Goal: Task Accomplishment & Management: Manage account settings

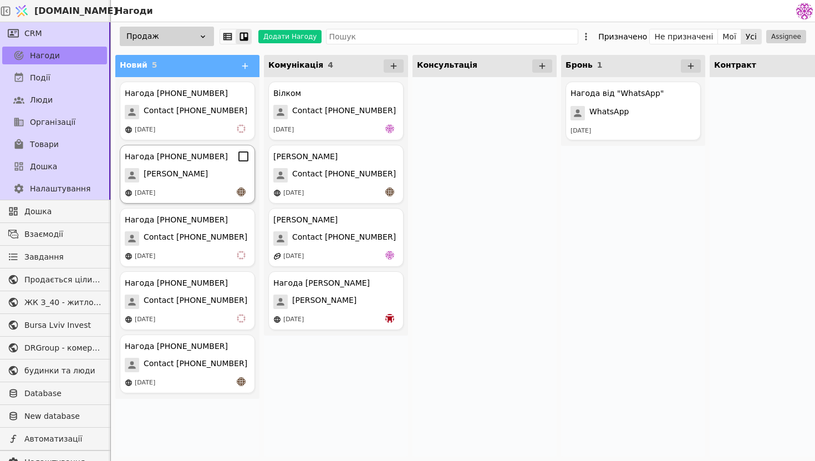
click at [181, 164] on div "Нагода +380507890645 Ярослав Курилишин 11.08.2025" at bounding box center [187, 174] width 135 height 59
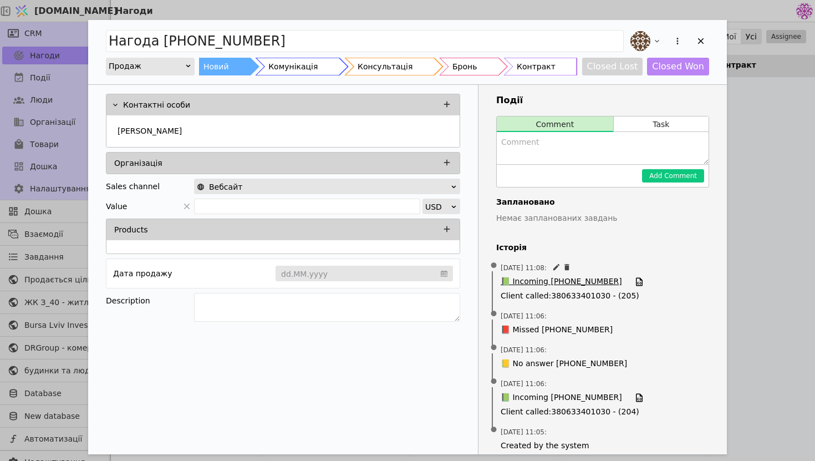
click at [577, 279] on span "📗 Incoming +380507890645" at bounding box center [561, 282] width 121 height 12
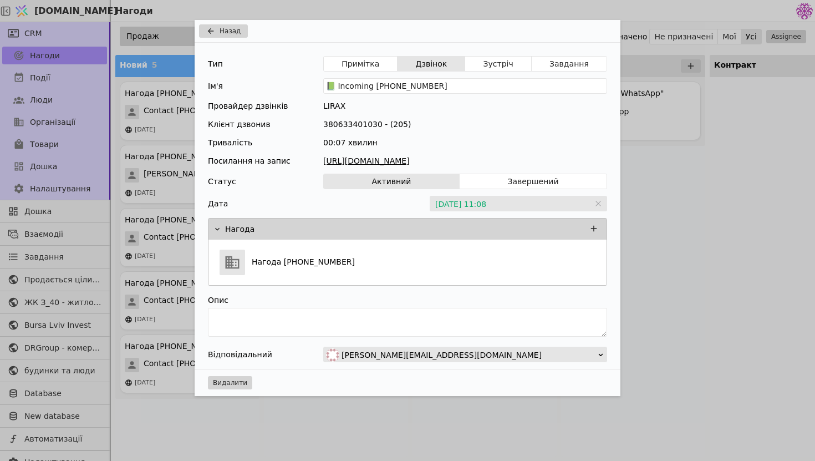
click at [657, 161] on div "Назад Тип Примітка Дзвінок Зустріч Завдання Ім'я 📗 Incoming +380507890645 Прова…" at bounding box center [407, 230] width 815 height 461
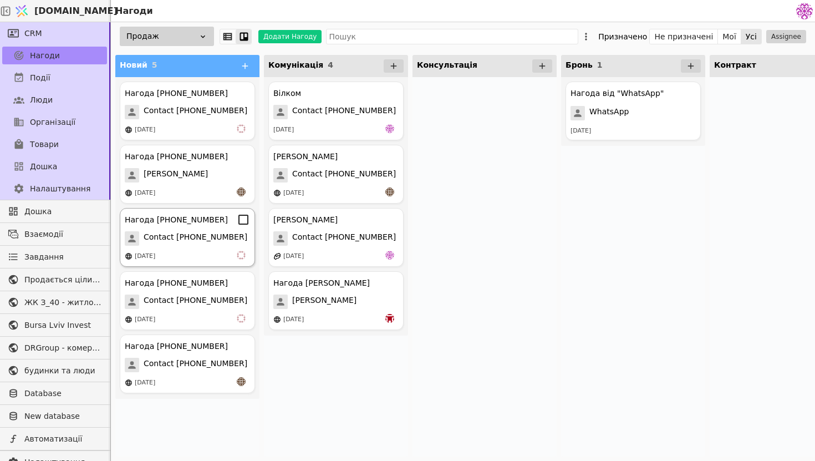
click at [179, 240] on span "Contact [PHONE_NUMBER]" at bounding box center [196, 238] width 104 height 14
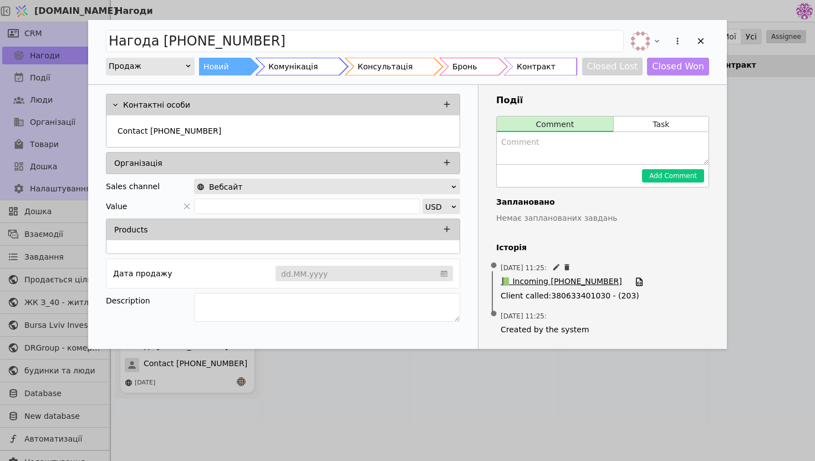
click at [540, 277] on span "📗 Incoming +380894750084" at bounding box center [561, 282] width 121 height 12
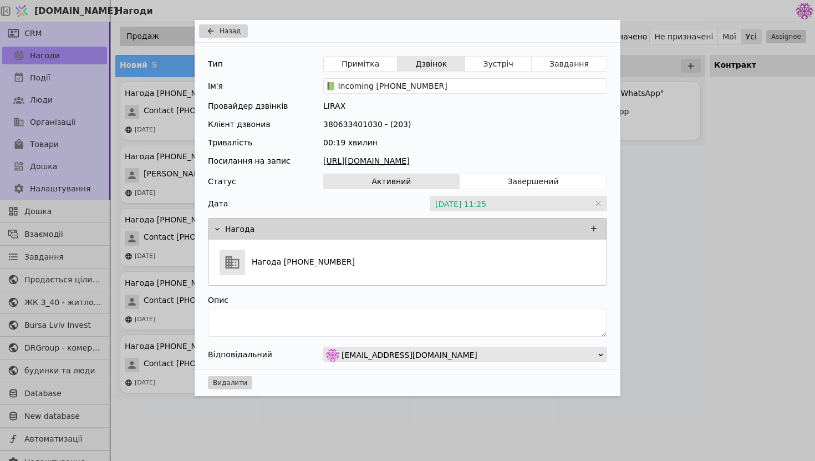
click at [456, 156] on link "https://files.lirax.net/voice_record2/8002837522432373/2025-08-11/9a90c70490628…" at bounding box center [465, 161] width 284 height 12
click at [671, 123] on div "Назад Тип Примітка Дзвінок Зустріч Завдання Ім'я 📗 Incoming +380894750084 Прова…" at bounding box center [407, 230] width 815 height 461
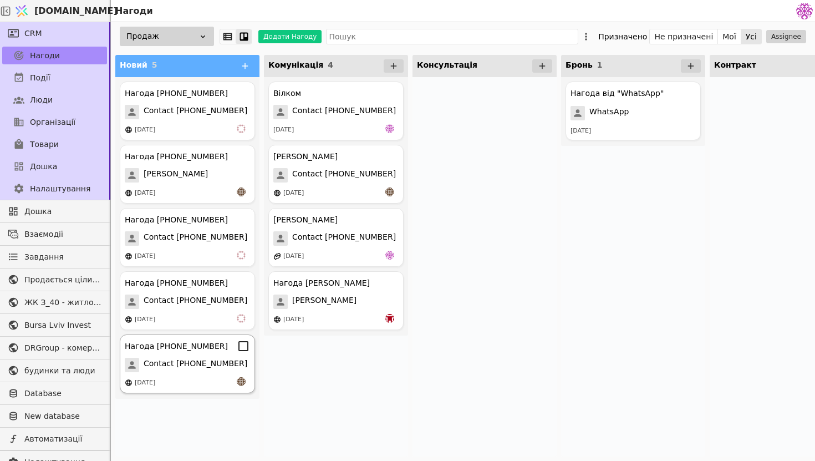
click at [177, 378] on div "[DATE]" at bounding box center [187, 382] width 125 height 11
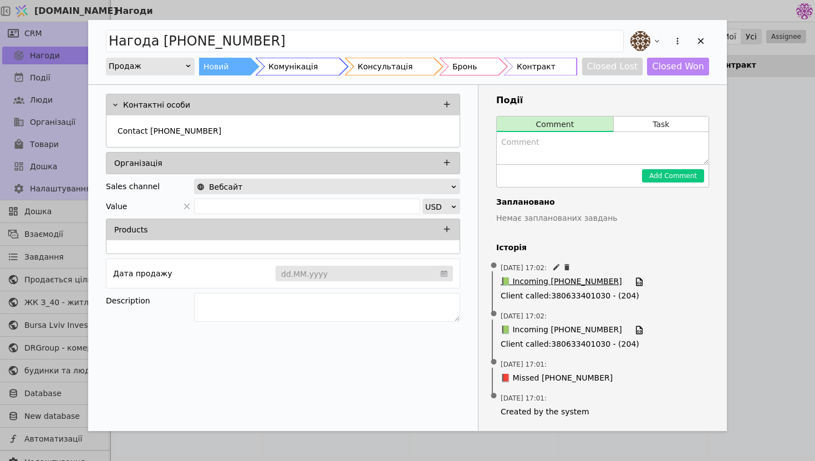
click at [576, 283] on span "📗 Incoming +380509092323" at bounding box center [561, 282] width 121 height 12
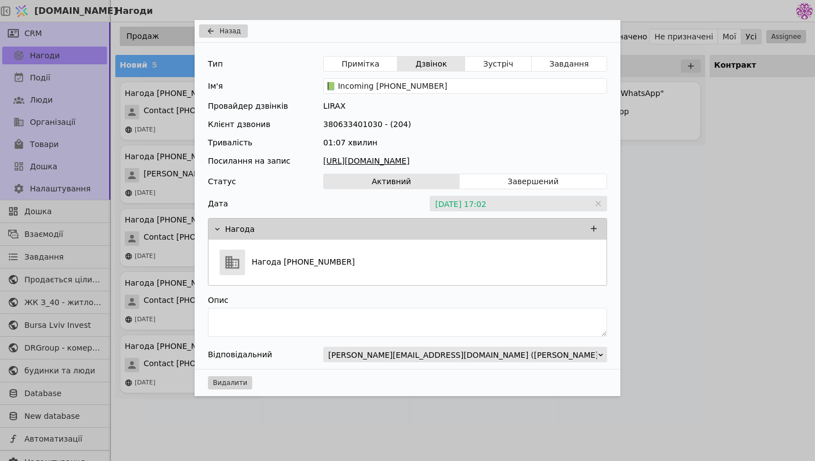
click at [492, 158] on link "https://files.lirax.net/voice_record2/8002837522432373/2025-08-11/2aeec7042e953…" at bounding box center [465, 161] width 284 height 12
click at [233, 34] on span "Назад" at bounding box center [230, 31] width 21 height 10
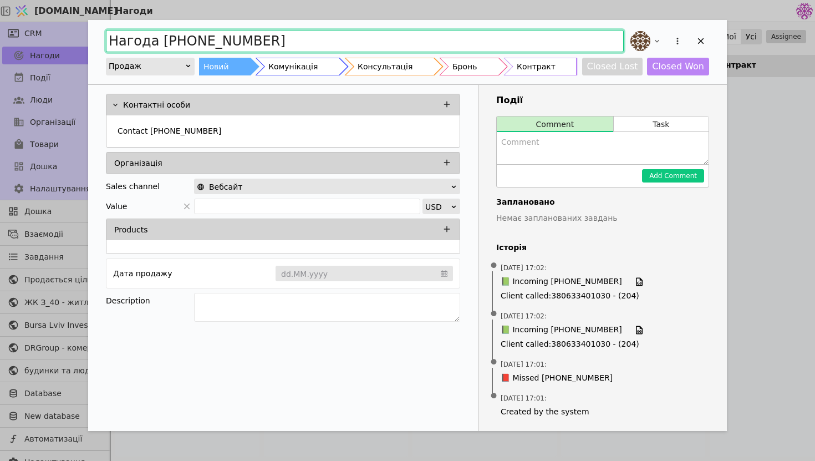
drag, startPoint x: 307, startPoint y: 42, endPoint x: 44, endPoint y: 32, distance: 263.0
click at [44, 32] on div "Нагода +380509092323 Продаж Новий Комунікація Консультація Бронь Контракт Close…" at bounding box center [407, 230] width 815 height 461
type input "S"
type input "Інтерес по З_40, хоче квартиру"
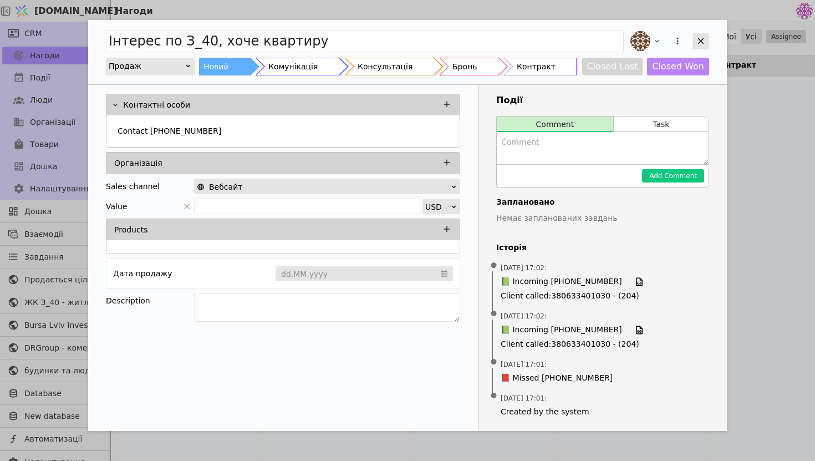
click at [701, 39] on icon "Add Opportunity" at bounding box center [701, 41] width 6 height 6
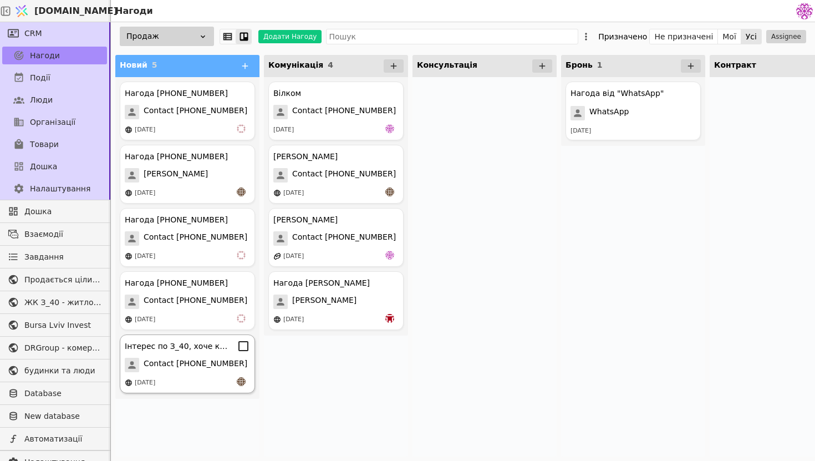
click at [169, 370] on span "Contact [PHONE_NUMBER]" at bounding box center [196, 365] width 104 height 14
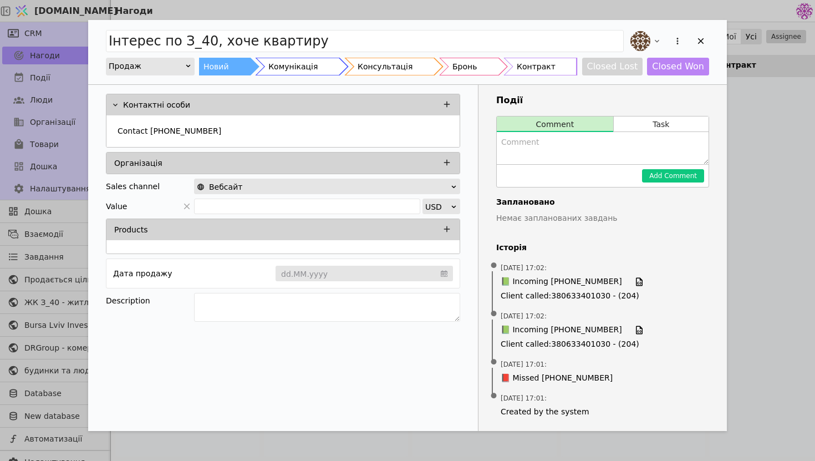
click at [370, 164] on div "Організація" at bounding box center [286, 163] width 344 height 16
click at [711, 40] on div "Інтерес по З_40, хоче квартиру Продаж Новий Комунікація Консультація Бронь Конт…" at bounding box center [407, 52] width 639 height 64
click at [700, 40] on icon "Add Opportunity" at bounding box center [701, 41] width 6 height 6
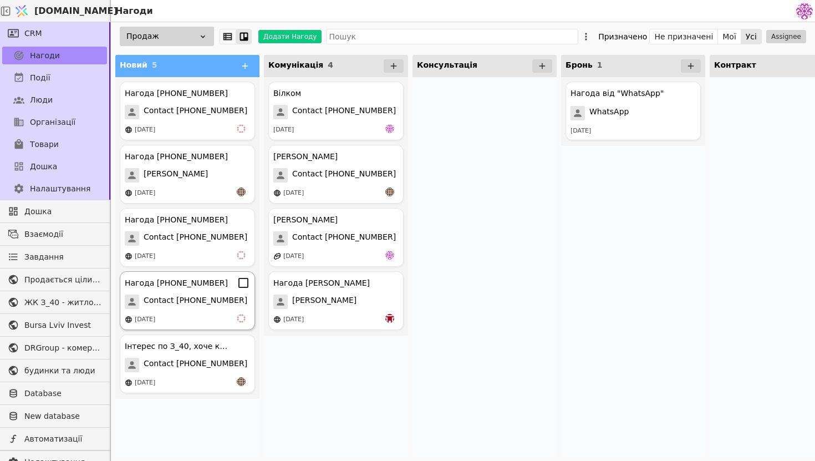
click at [213, 305] on span "Contact [PHONE_NUMBER]" at bounding box center [196, 301] width 104 height 14
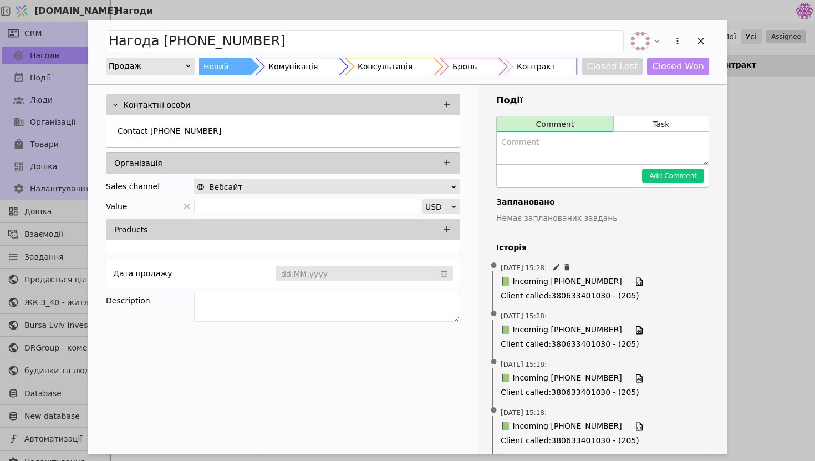
scroll to position [39, 0]
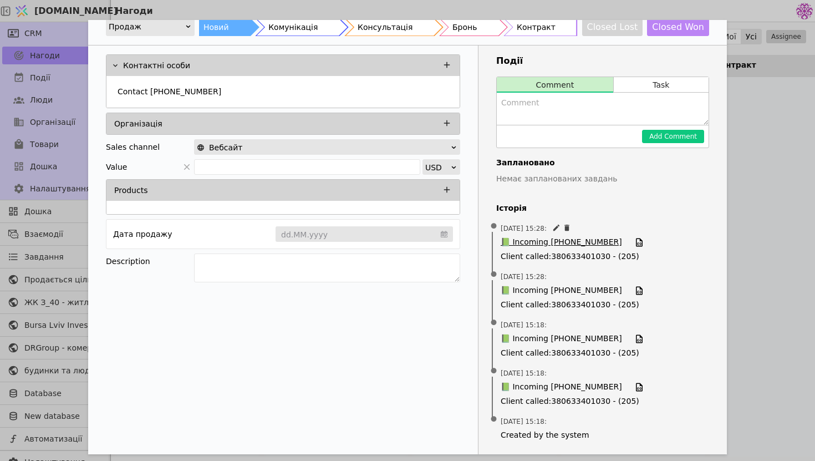
click at [550, 246] on span "📗 Incoming +380639079243" at bounding box center [561, 242] width 121 height 12
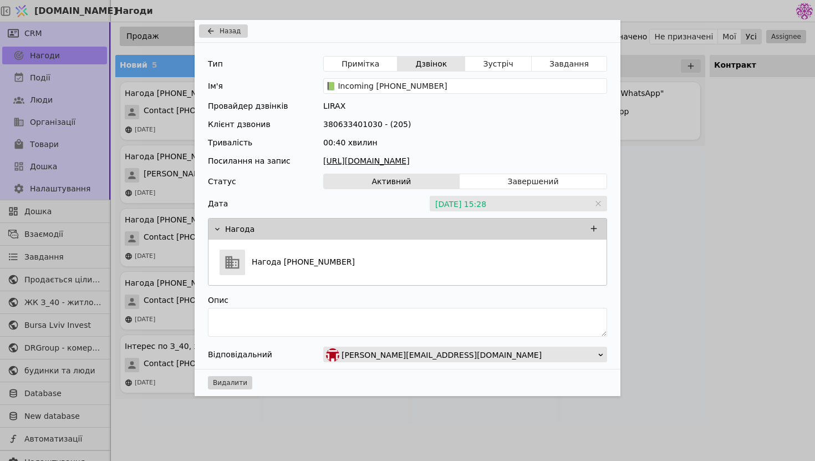
click at [409, 160] on link "https://files.lirax.net/voice_record2/8002837522432373/2025-08-11/6fd4c7049ee28…" at bounding box center [465, 161] width 284 height 12
click at [629, 100] on div "Назад Тип Примітка Дзвінок Зустріч Завдання Ім'я 📗 Incoming +380639079243 Прова…" at bounding box center [407, 230] width 815 height 461
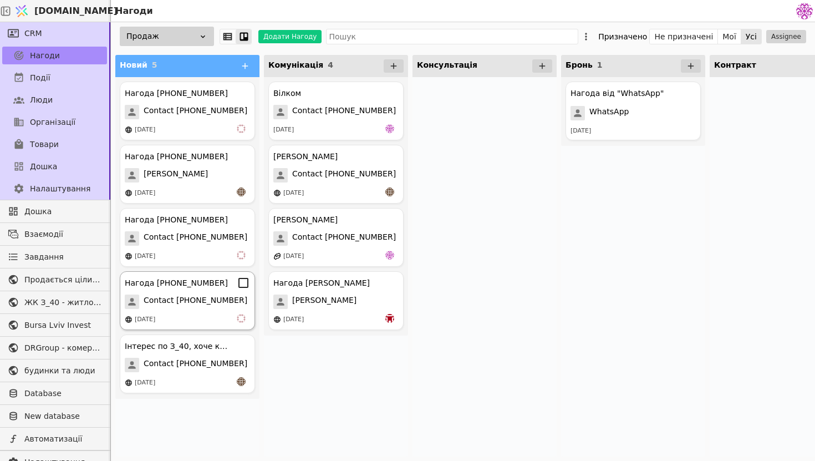
click at [215, 320] on div "[DATE]" at bounding box center [187, 319] width 125 height 11
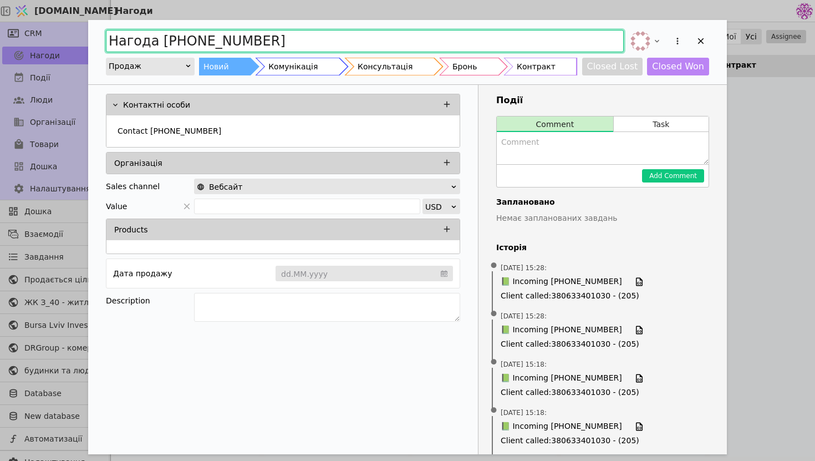
drag, startPoint x: 289, startPoint y: 36, endPoint x: 106, endPoint y: 39, distance: 183.0
click at [106, 39] on input "Нагода [PHONE_NUMBER]" at bounding box center [365, 41] width 518 height 22
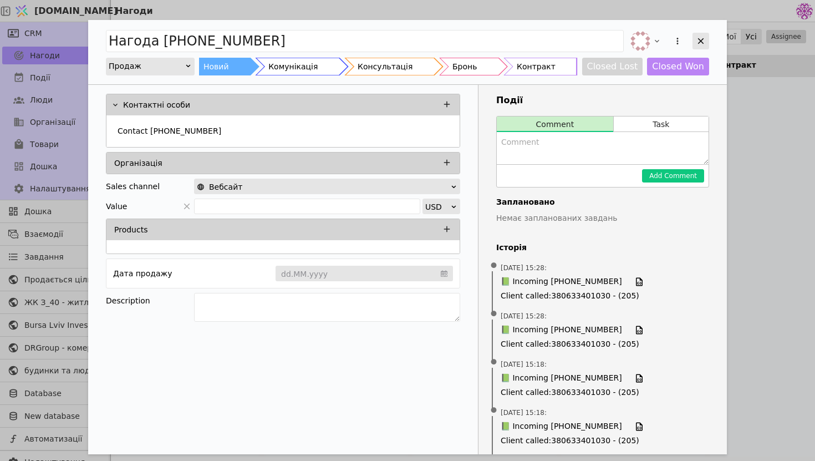
click at [703, 41] on icon "Add Opportunity" at bounding box center [701, 41] width 10 height 10
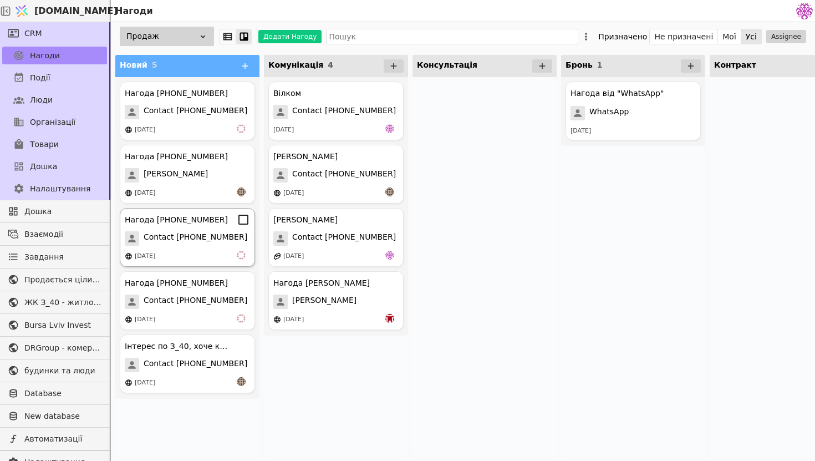
click at [211, 256] on div "[DATE]" at bounding box center [187, 256] width 125 height 11
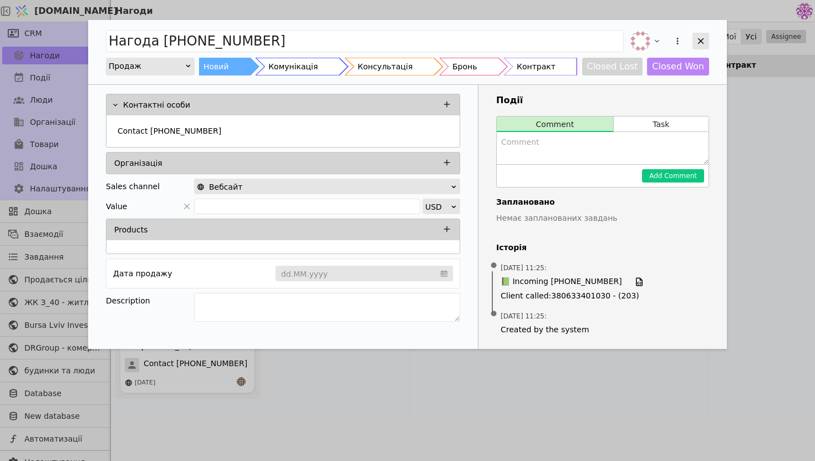
click at [702, 39] on icon "Add Opportunity" at bounding box center [701, 41] width 6 height 6
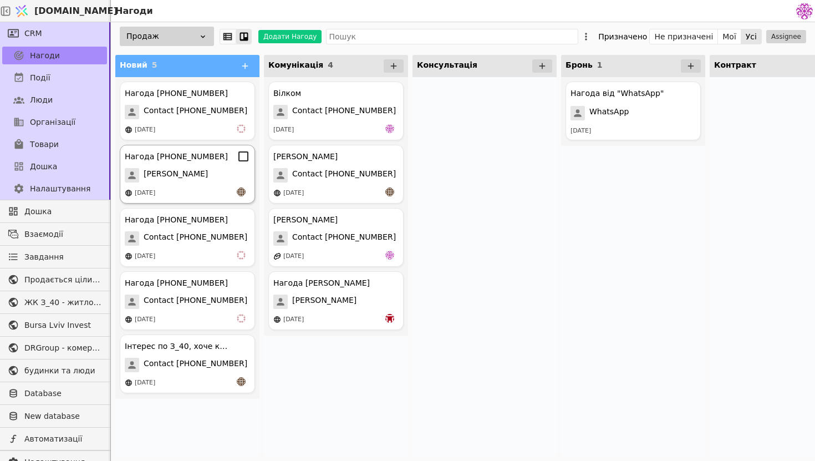
click at [200, 189] on div "[DATE]" at bounding box center [187, 192] width 125 height 11
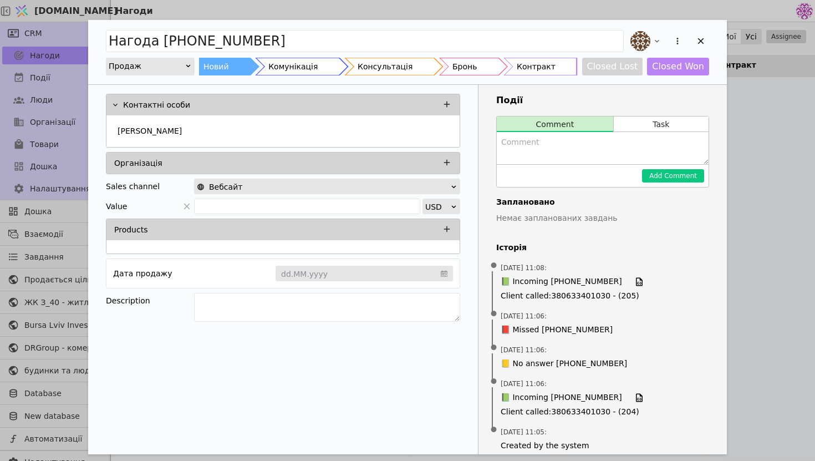
click at [814, 137] on div "Нагода +380507890645 Продаж Новий Комунікація Консультація Бронь Контракт Close…" at bounding box center [407, 230] width 815 height 461
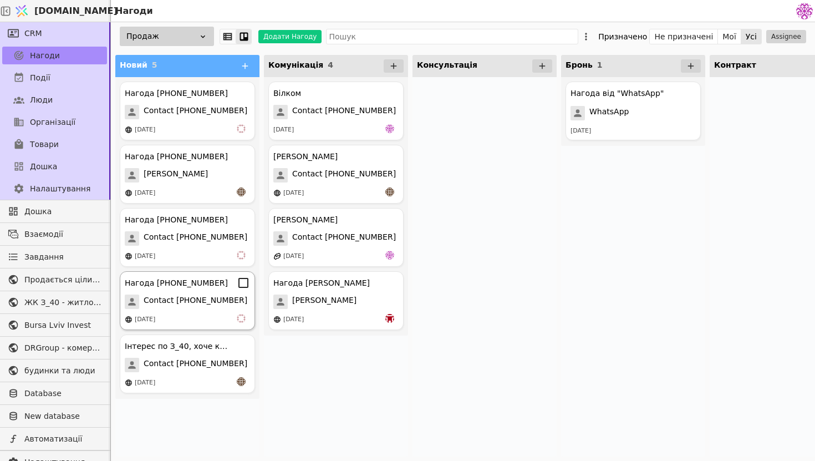
click at [187, 305] on span "Contact [PHONE_NUMBER]" at bounding box center [196, 301] width 104 height 14
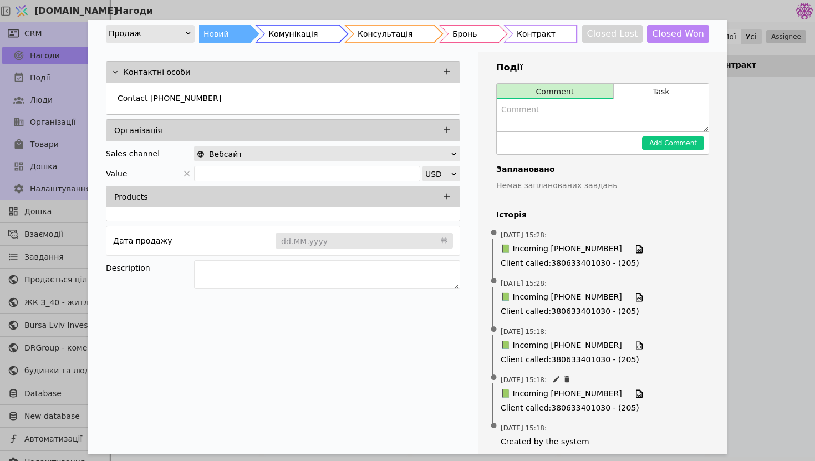
scroll to position [39, 0]
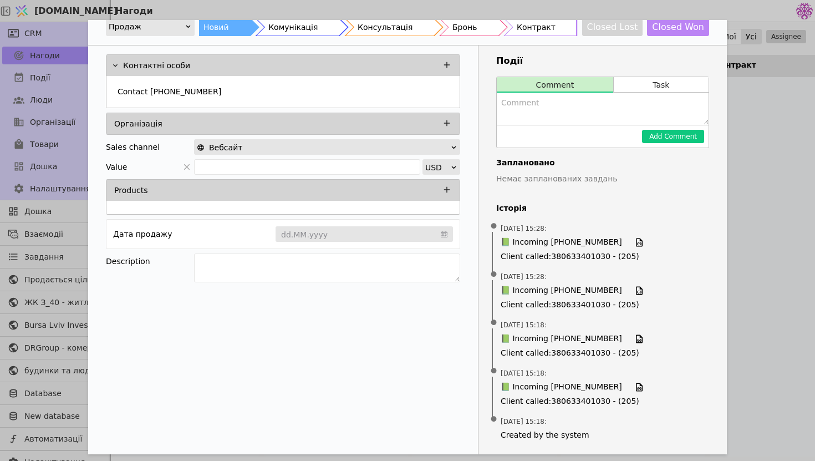
click at [727, 276] on div "Нагода +380639079243 Продаж Новий Комунікація Консультація Бронь Контракт Close…" at bounding box center [407, 230] width 815 height 461
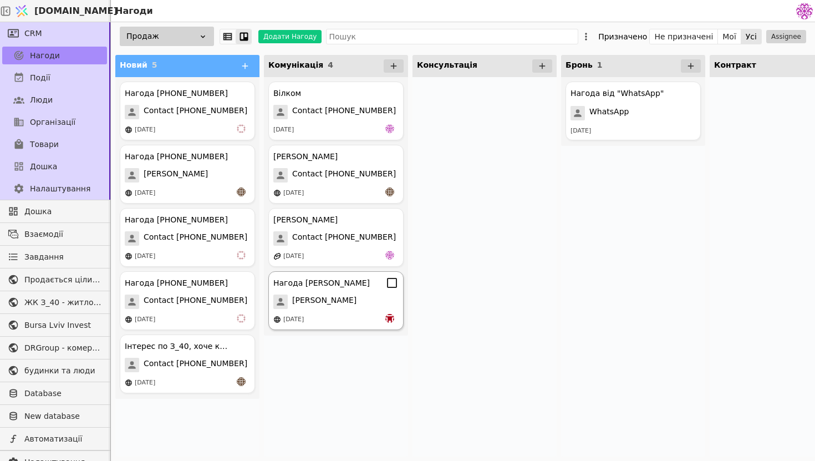
click at [332, 313] on div "Нагода Софія Софія 11.08.2025" at bounding box center [335, 300] width 135 height 59
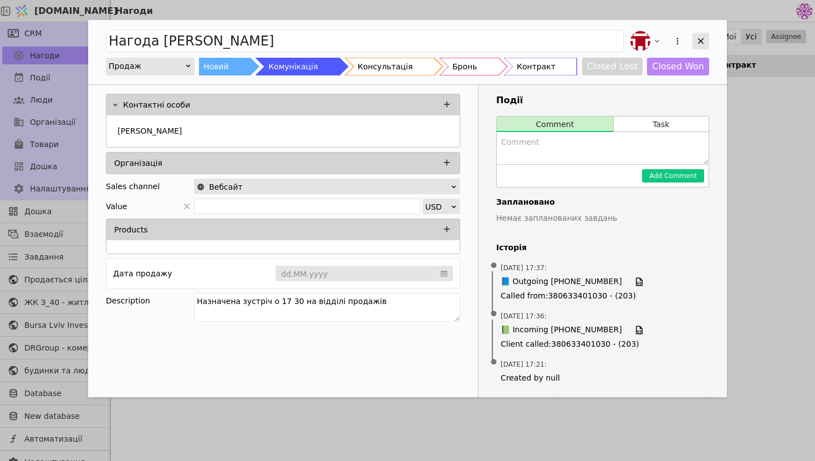
click at [703, 43] on icon "Add Opportunity" at bounding box center [701, 41] width 6 height 6
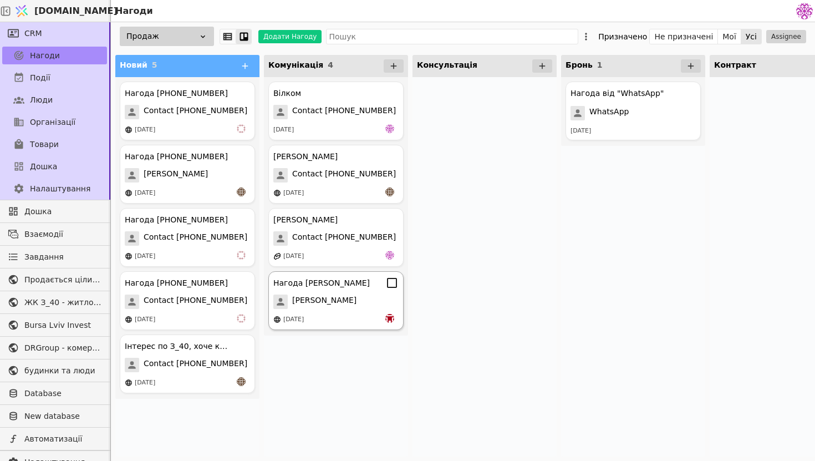
click at [390, 284] on icon at bounding box center [391, 282] width 13 height 13
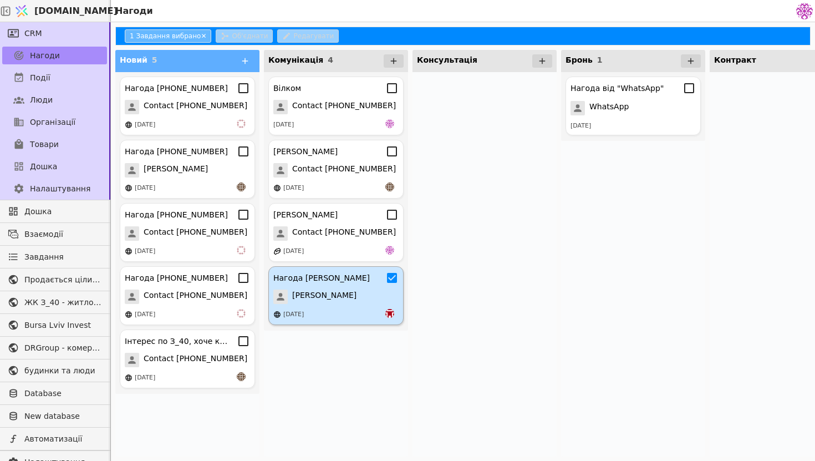
click at [340, 314] on div "[DATE]" at bounding box center [335, 314] width 125 height 11
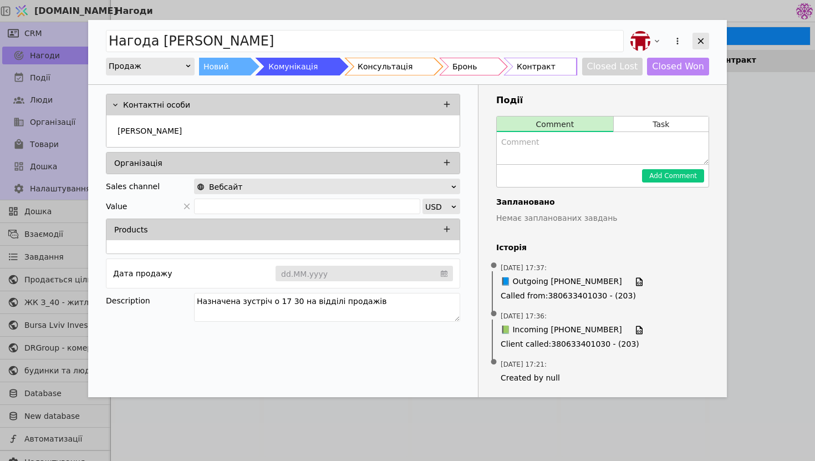
click at [705, 34] on div "Add Opportunity" at bounding box center [700, 41] width 17 height 17
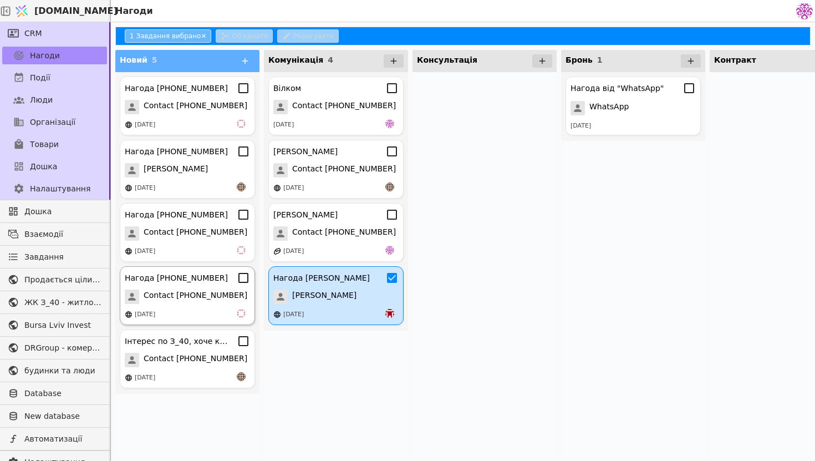
click at [243, 278] on icon at bounding box center [243, 277] width 13 height 13
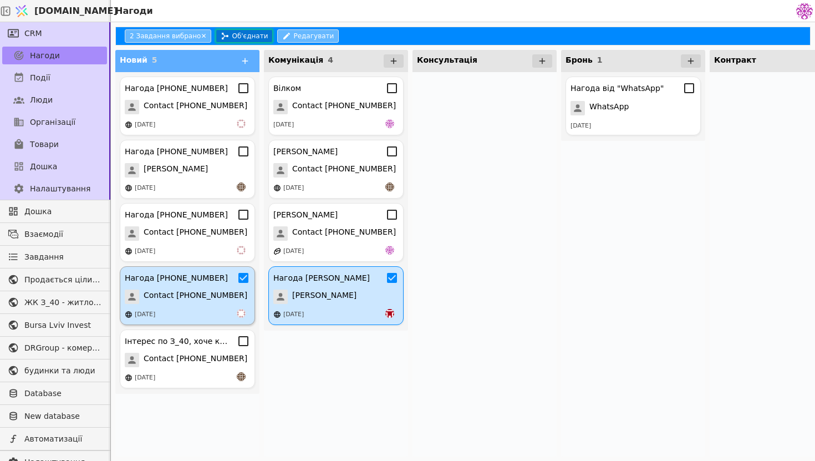
click at [246, 34] on button "Об'єднати" at bounding box center [244, 35] width 57 height 13
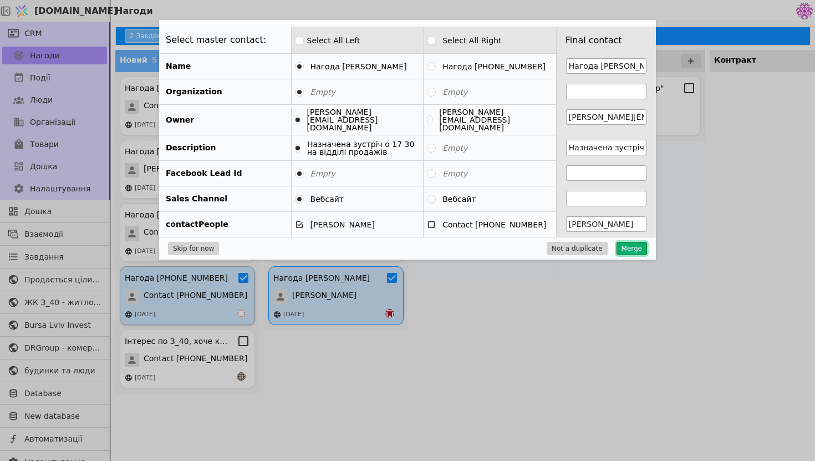
click at [632, 246] on button "Merge" at bounding box center [632, 248] width 30 height 13
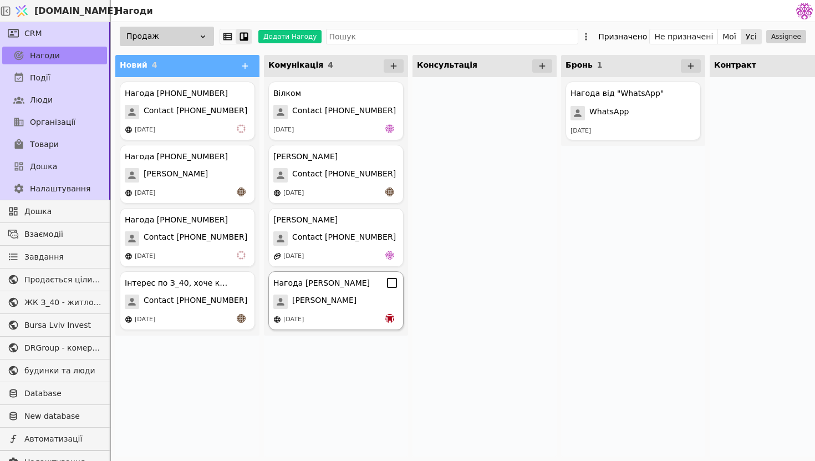
click at [345, 310] on div "Нагода Софія Софія 11.08.2025" at bounding box center [335, 300] width 135 height 59
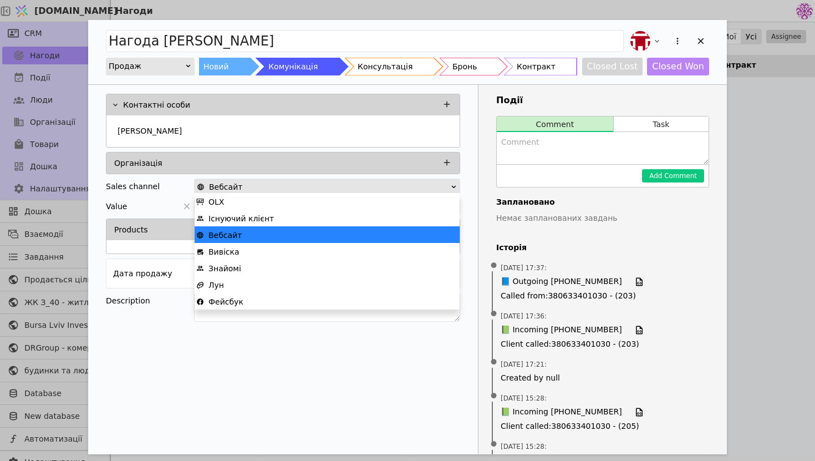
click at [365, 180] on div "Вебсайт" at bounding box center [323, 187] width 253 height 16
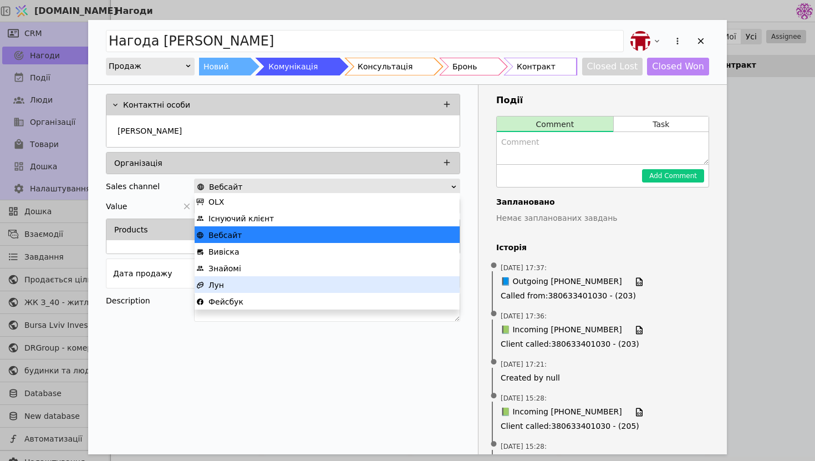
click at [298, 284] on div "Лун" at bounding box center [327, 285] width 262 height 17
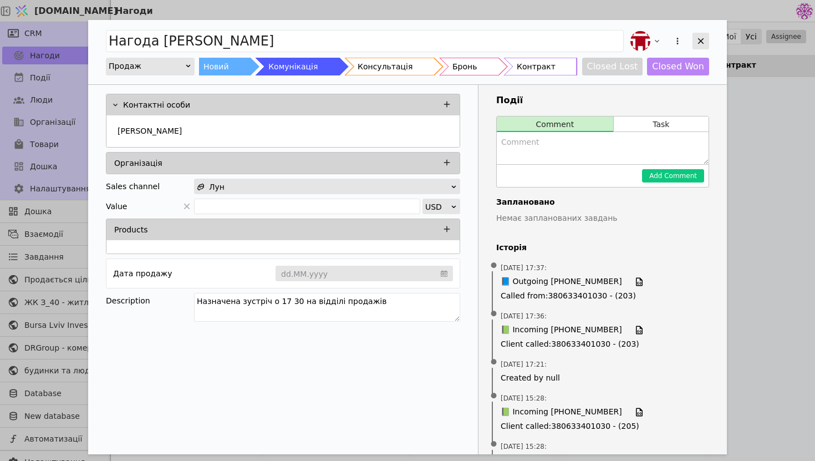
click at [700, 39] on icon "Add Opportunity" at bounding box center [701, 41] width 10 height 10
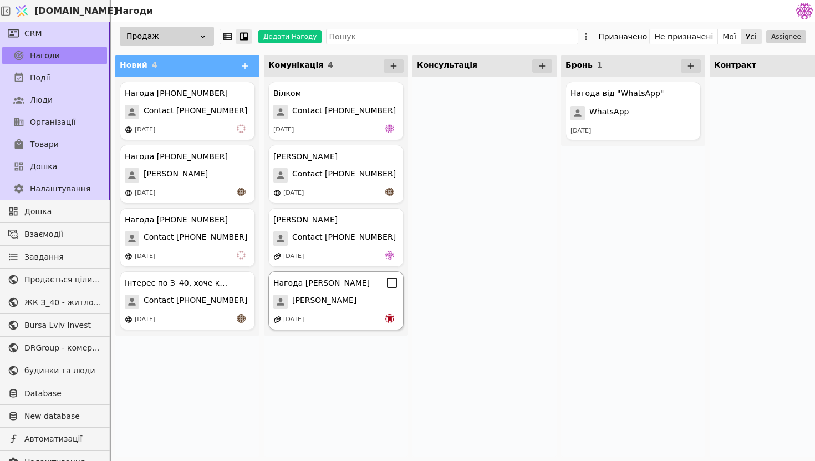
click at [327, 323] on div "[DATE]" at bounding box center [335, 319] width 125 height 11
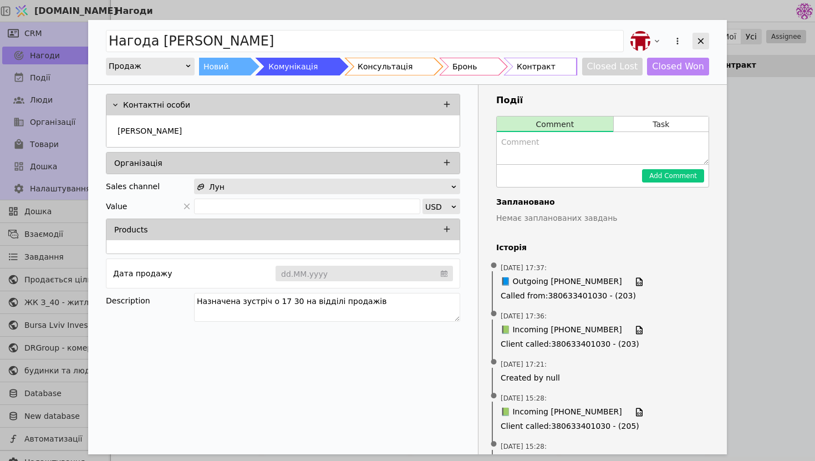
click at [701, 35] on div "Add Opportunity" at bounding box center [700, 41] width 17 height 17
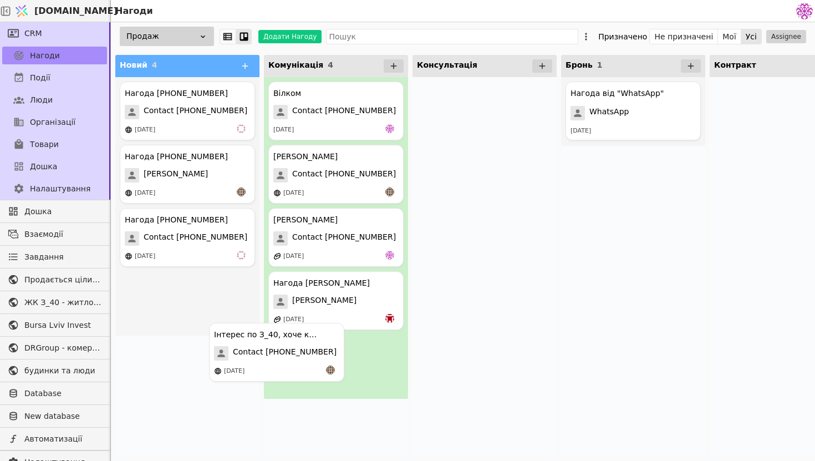
drag, startPoint x: 200, startPoint y: 317, endPoint x: 293, endPoint y: 368, distance: 107.0
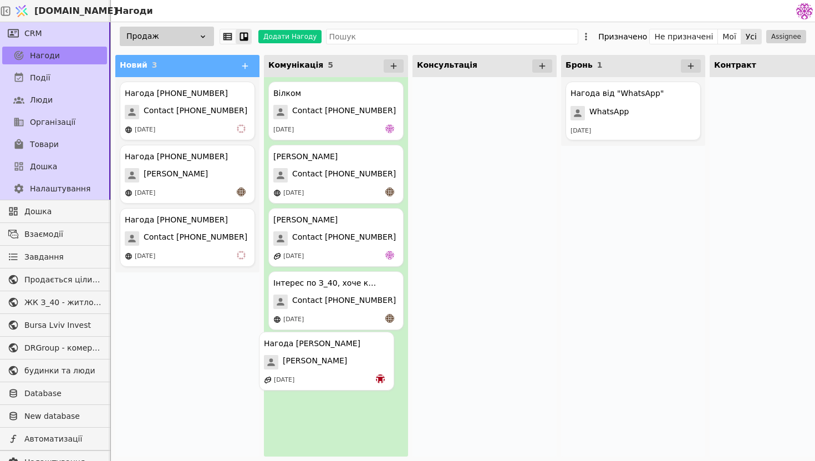
drag, startPoint x: 339, startPoint y: 381, endPoint x: 327, endPoint y: 379, distance: 12.4
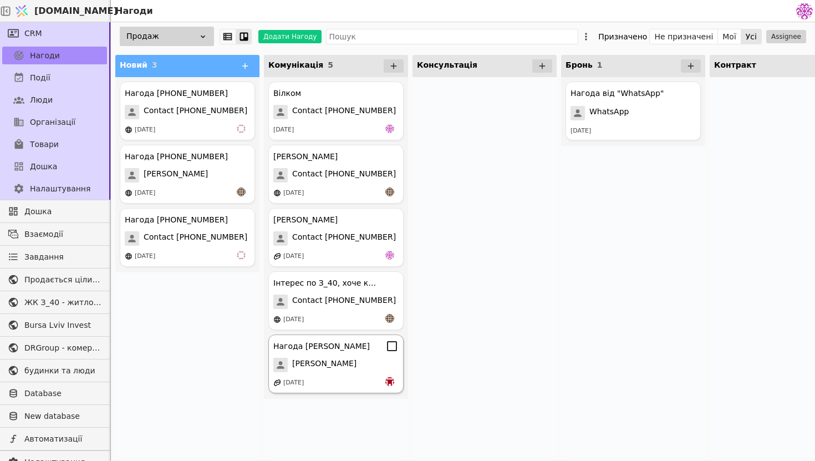
click at [351, 374] on div "Нагода Софія Софія 11.08.2025" at bounding box center [335, 363] width 135 height 59
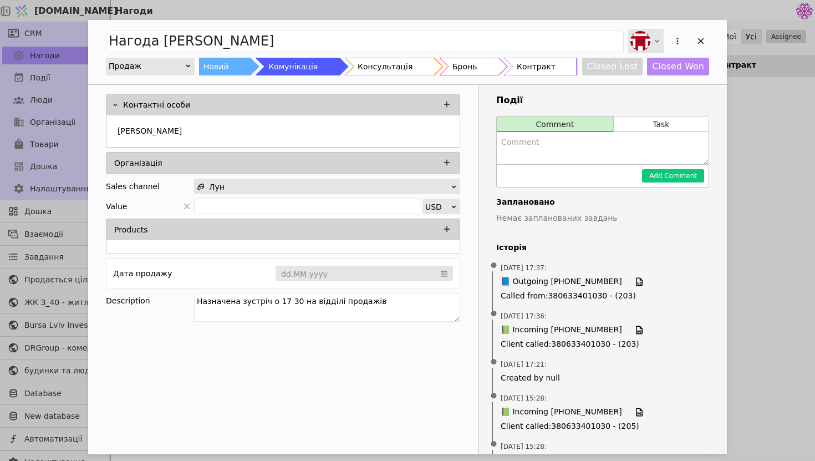
click at [655, 35] on div "Add Opportunity" at bounding box center [645, 41] width 35 height 24
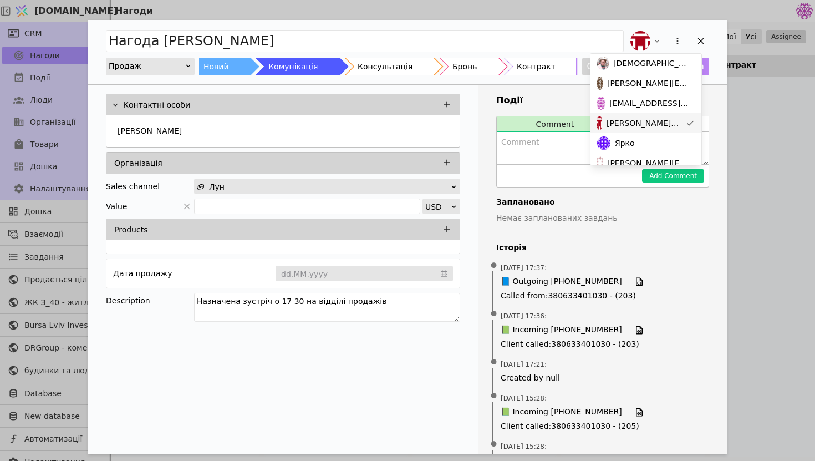
scroll to position [55, 0]
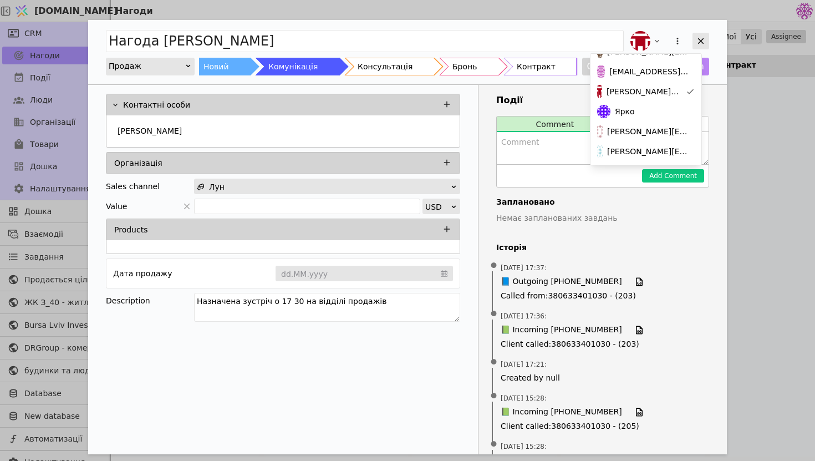
click at [702, 34] on div "Add Opportunity" at bounding box center [700, 41] width 17 height 17
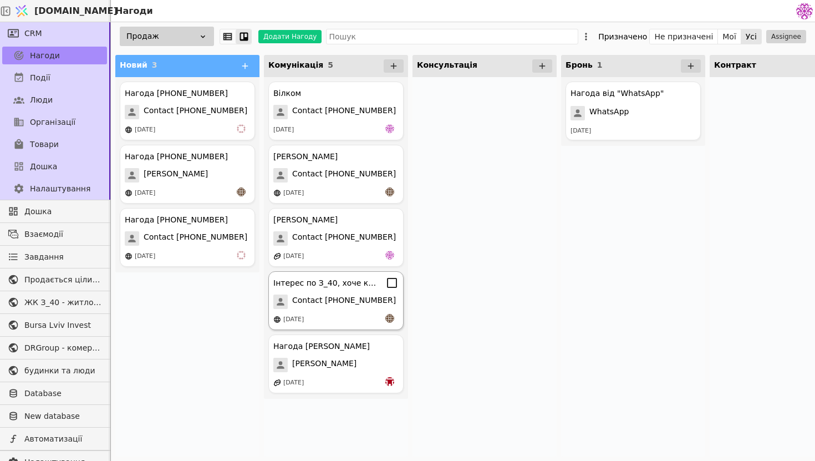
click at [354, 311] on div "Інтерес по З_40, хоче квартиру Contact +380509092323 11.08.2025" at bounding box center [335, 300] width 135 height 59
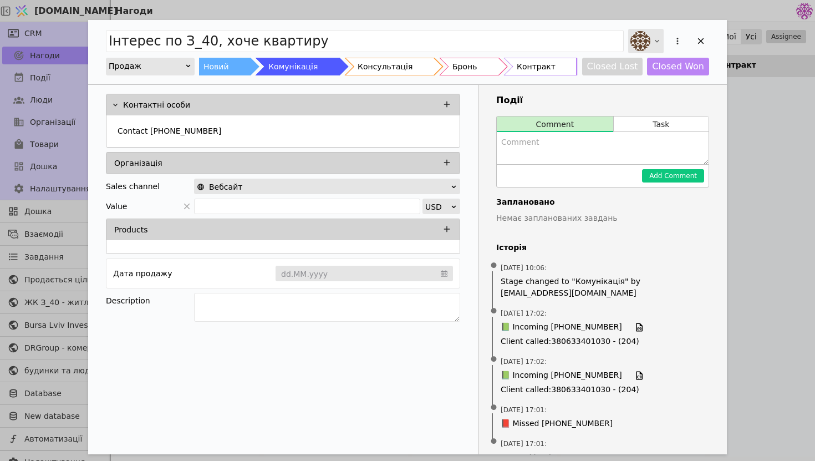
click at [650, 40] on img "Add Opportunity" at bounding box center [640, 41] width 20 height 20
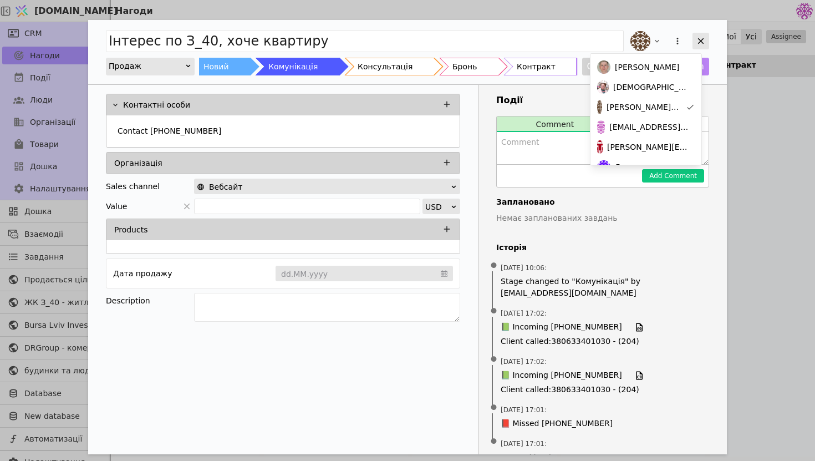
click at [701, 37] on icon "Add Opportunity" at bounding box center [701, 41] width 10 height 10
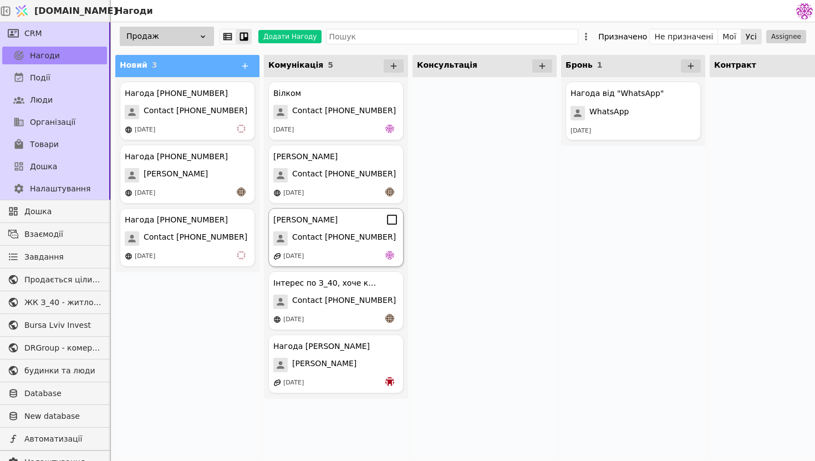
click at [341, 234] on span "Contact [PHONE_NUMBER]" at bounding box center [344, 238] width 104 height 14
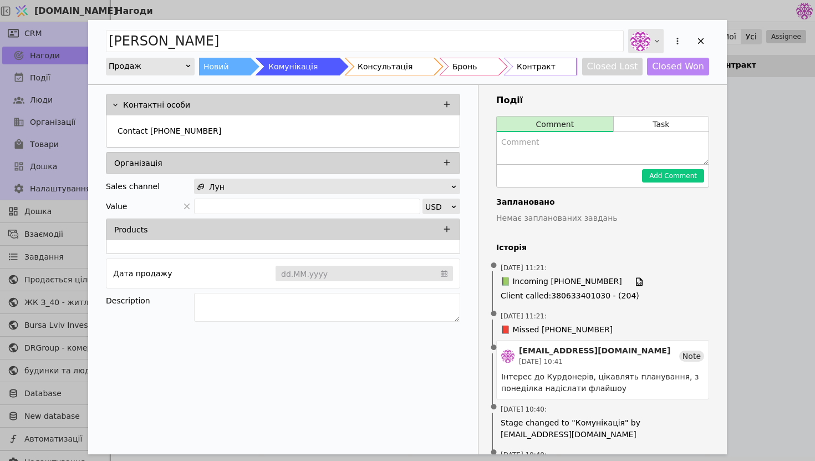
click at [641, 43] on img "Add Opportunity" at bounding box center [640, 41] width 20 height 20
click at [700, 36] on icon "Add Opportunity" at bounding box center [701, 41] width 10 height 10
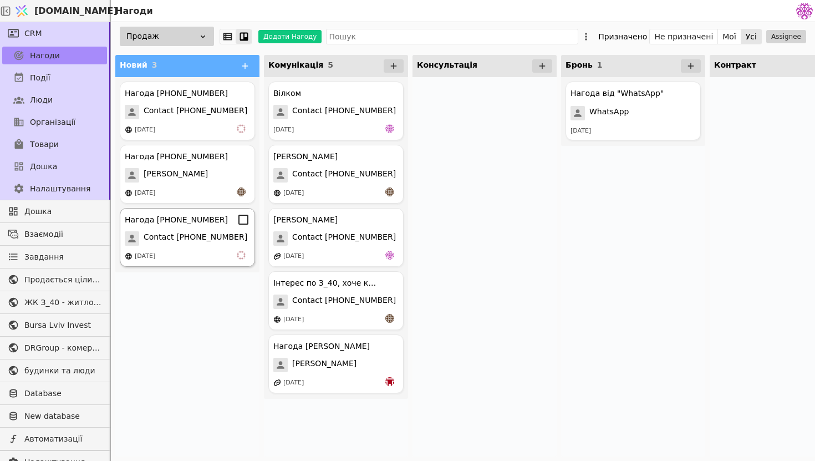
click at [215, 256] on div "[DATE]" at bounding box center [187, 256] width 125 height 11
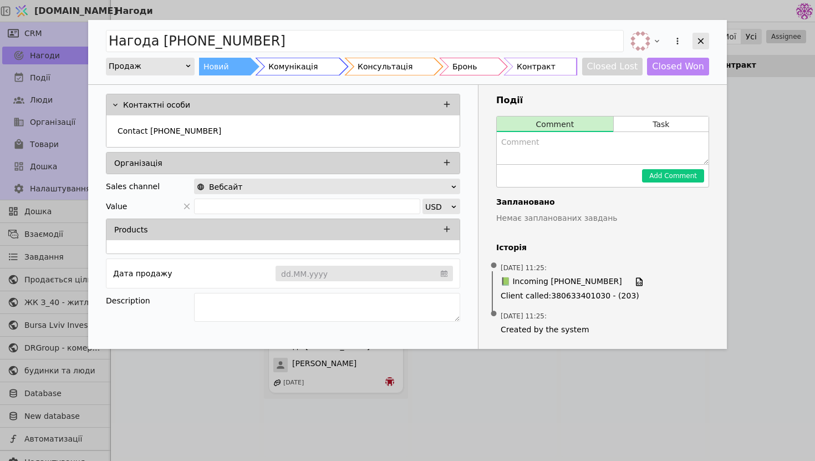
click at [705, 34] on div "Add Opportunity" at bounding box center [700, 41] width 17 height 17
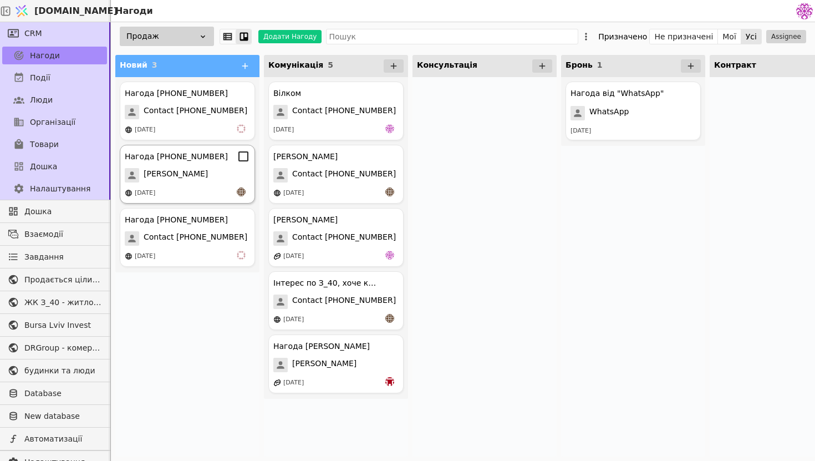
click at [185, 177] on span "[PERSON_NAME]" at bounding box center [176, 175] width 64 height 14
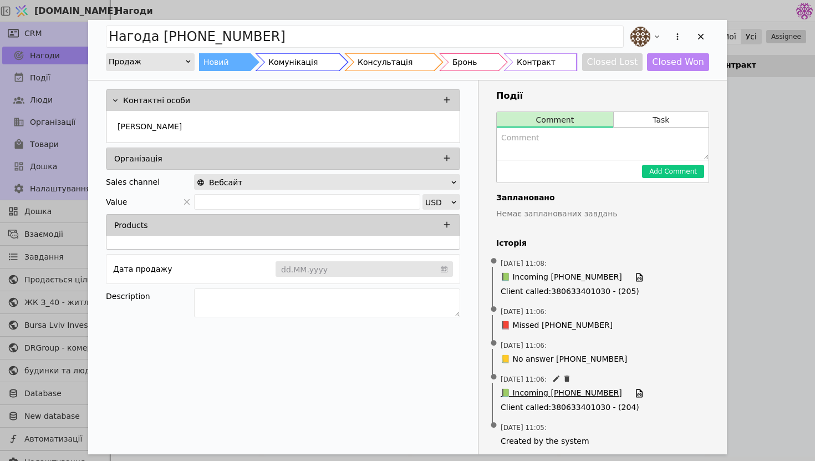
scroll to position [11, 0]
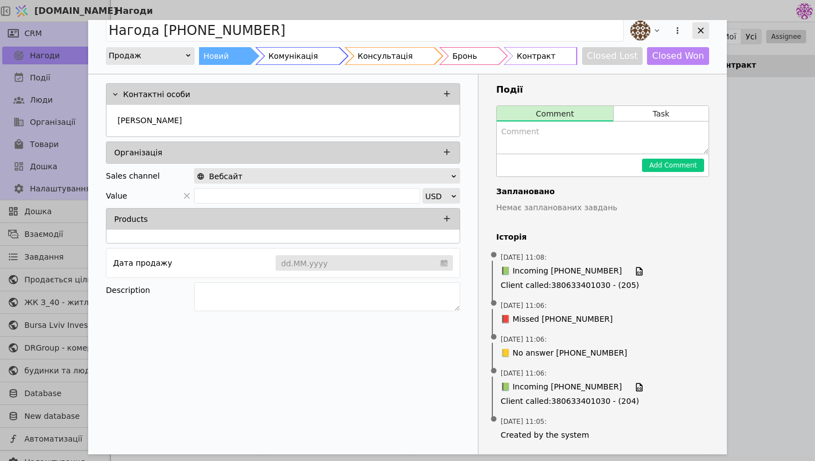
click at [696, 29] on icon "Add Opportunity" at bounding box center [701, 31] width 10 height 10
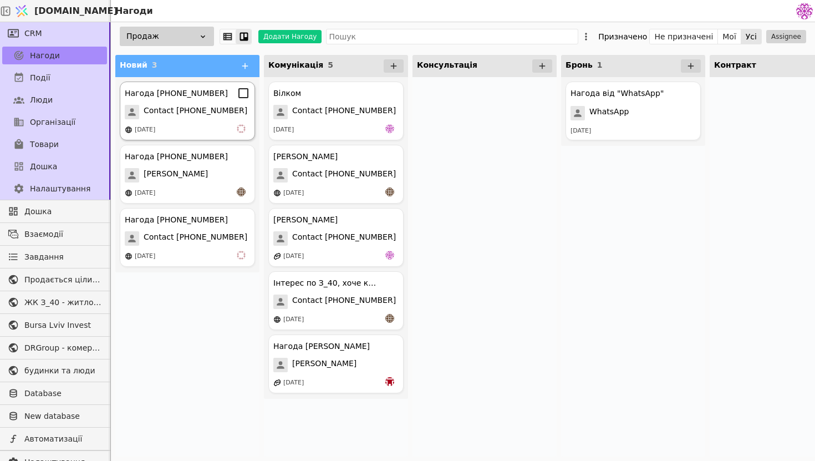
click at [207, 120] on div "Нагода +380985705711 Contact +380985705711 08.08.2025" at bounding box center [187, 111] width 135 height 59
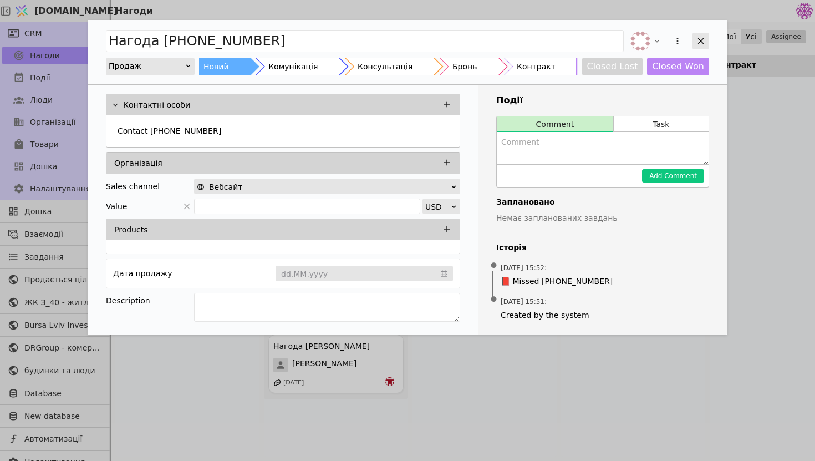
click at [697, 38] on icon "Add Opportunity" at bounding box center [701, 41] width 10 height 10
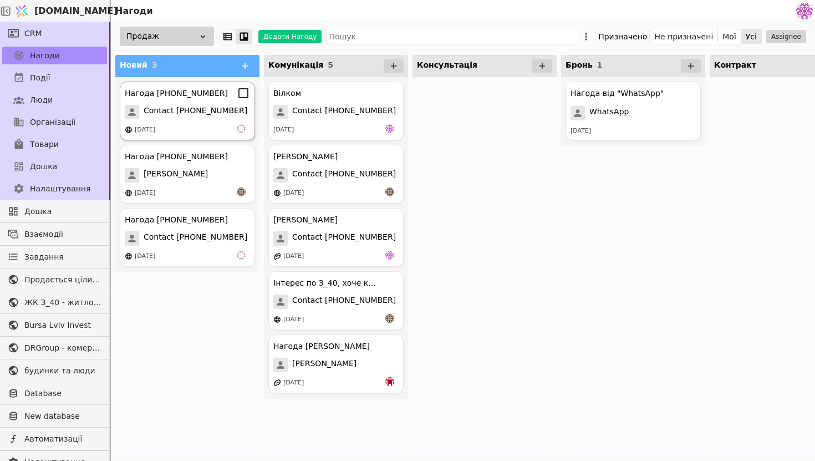
click at [203, 133] on div "[DATE]" at bounding box center [187, 129] width 125 height 11
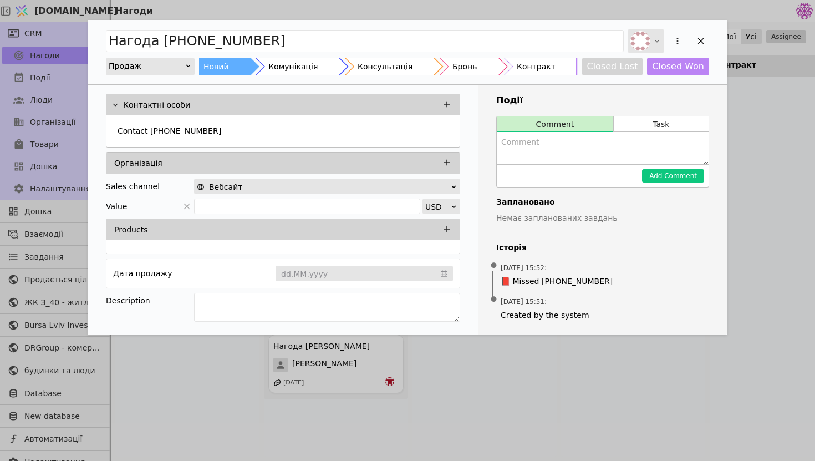
click at [651, 40] on div "Add Opportunity" at bounding box center [645, 41] width 35 height 24
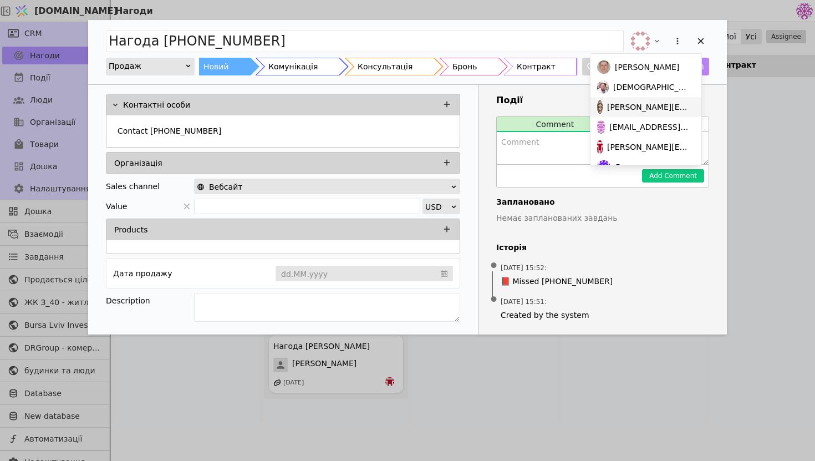
scroll to position [55, 0]
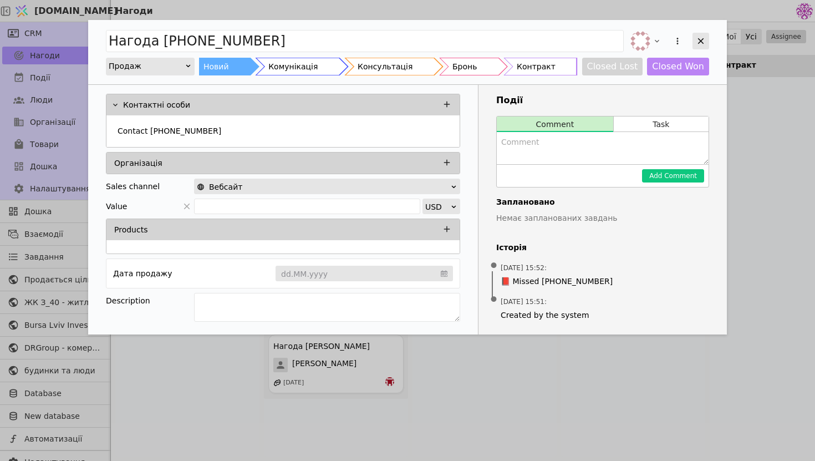
click at [704, 44] on icon "Add Opportunity" at bounding box center [701, 41] width 10 height 10
